Goal: Find specific page/section: Find specific page/section

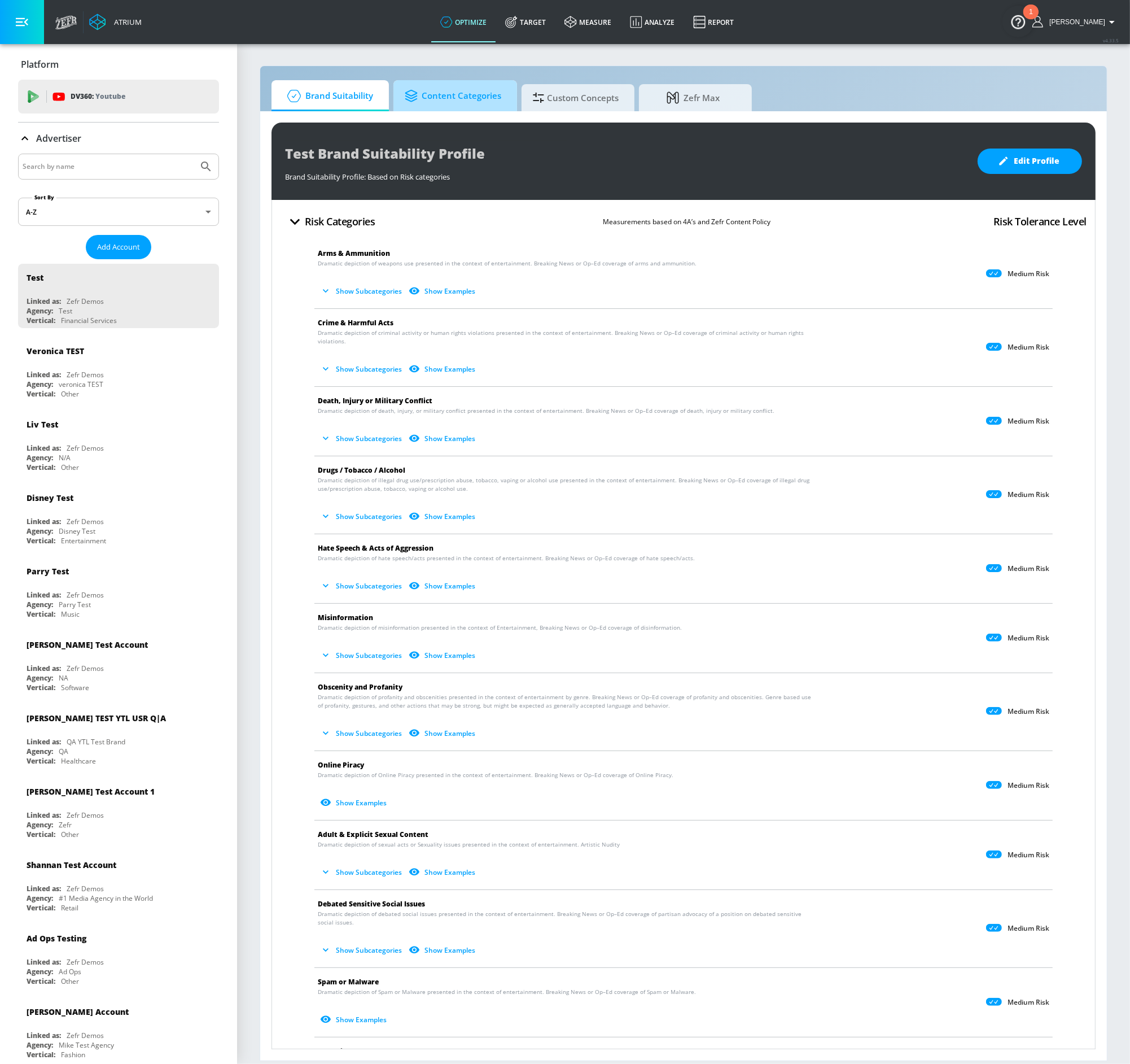
click at [461, 97] on span "Content Categories" at bounding box center [453, 96] width 96 height 28
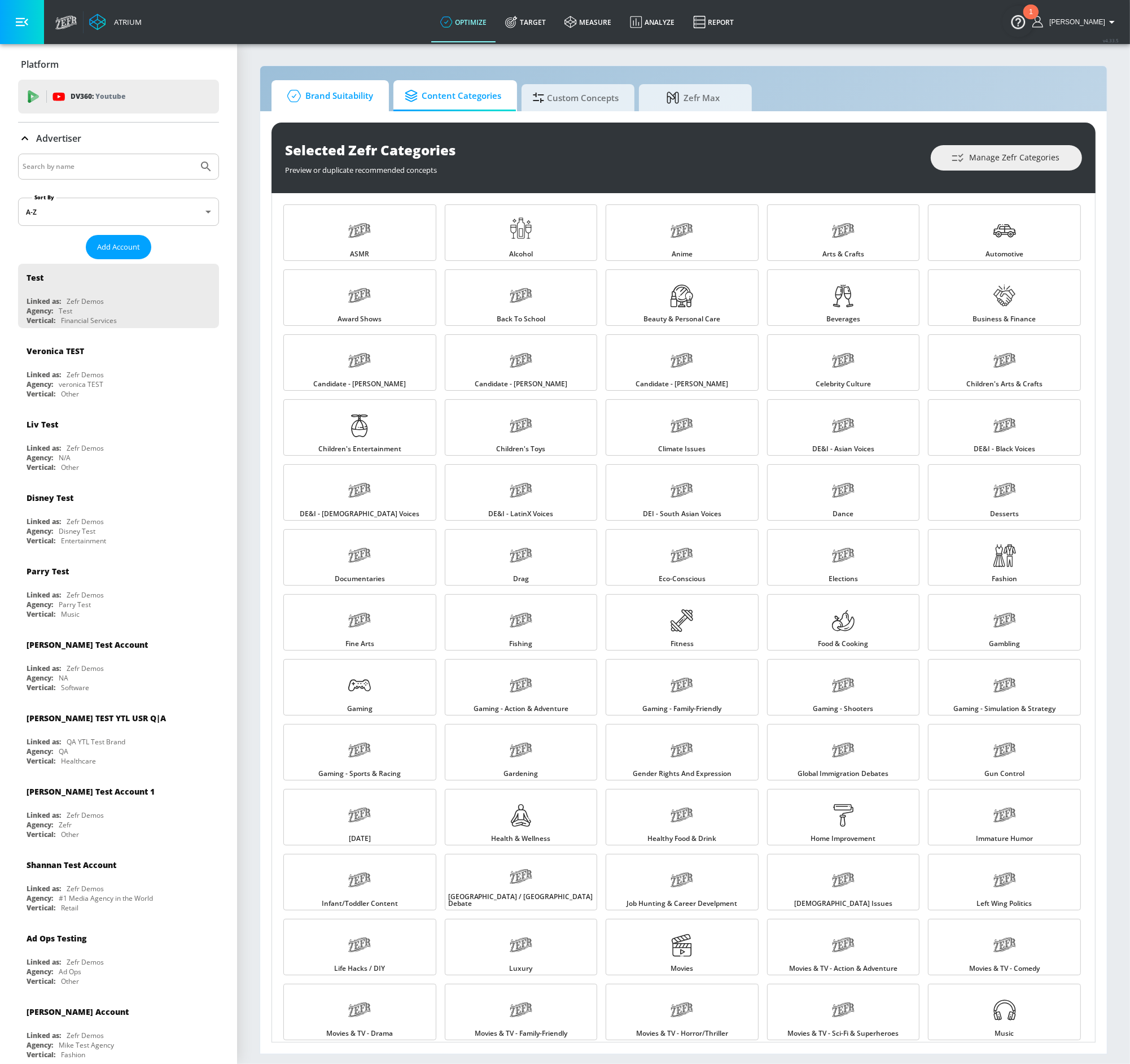
click at [328, 103] on span "Brand Suitability" at bounding box center [328, 96] width 90 height 28
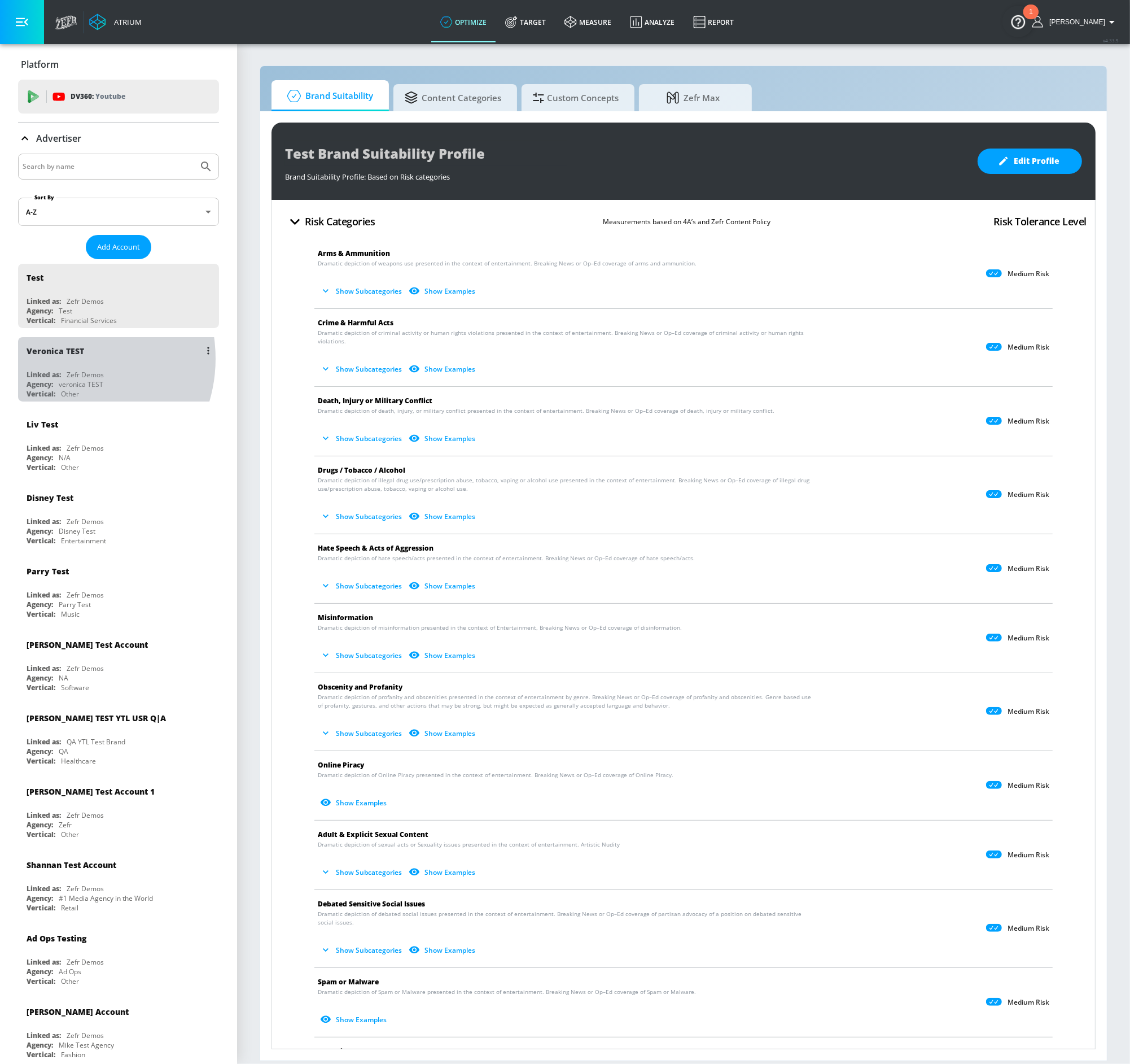
click at [63, 356] on div "Veronica TEST" at bounding box center [121, 351] width 190 height 28
